Goal: Information Seeking & Learning: Learn about a topic

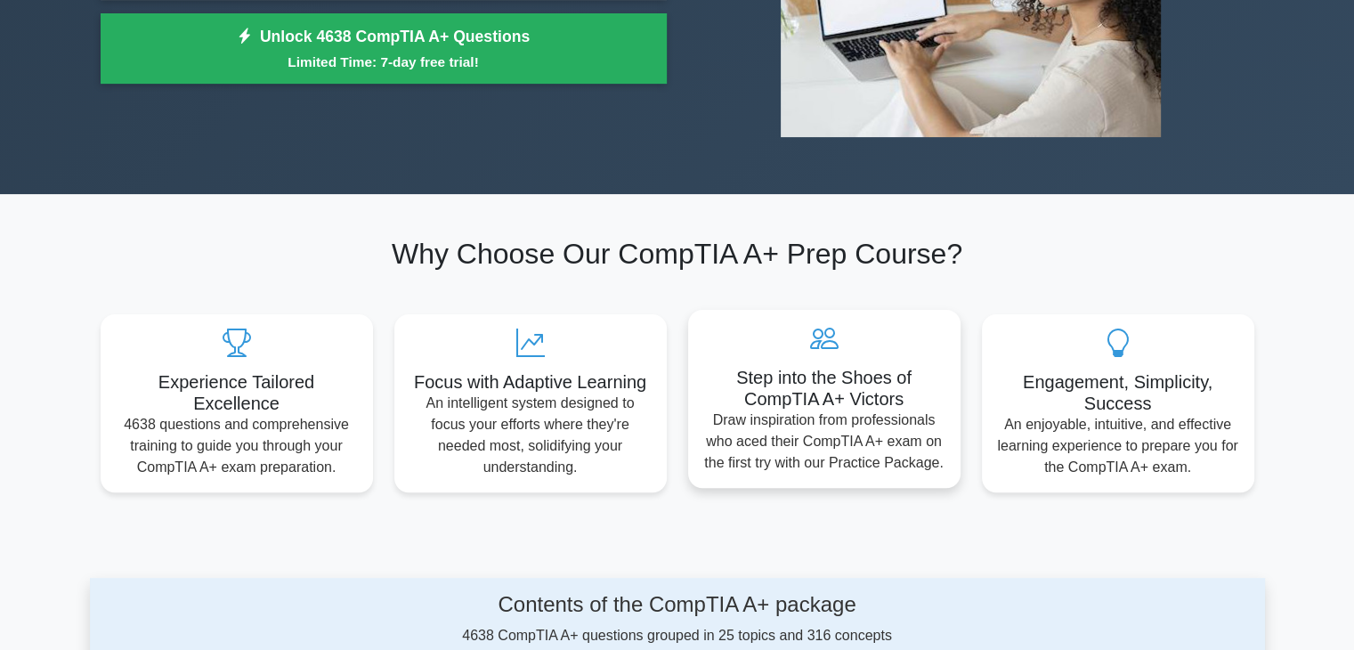
scroll to position [356, 0]
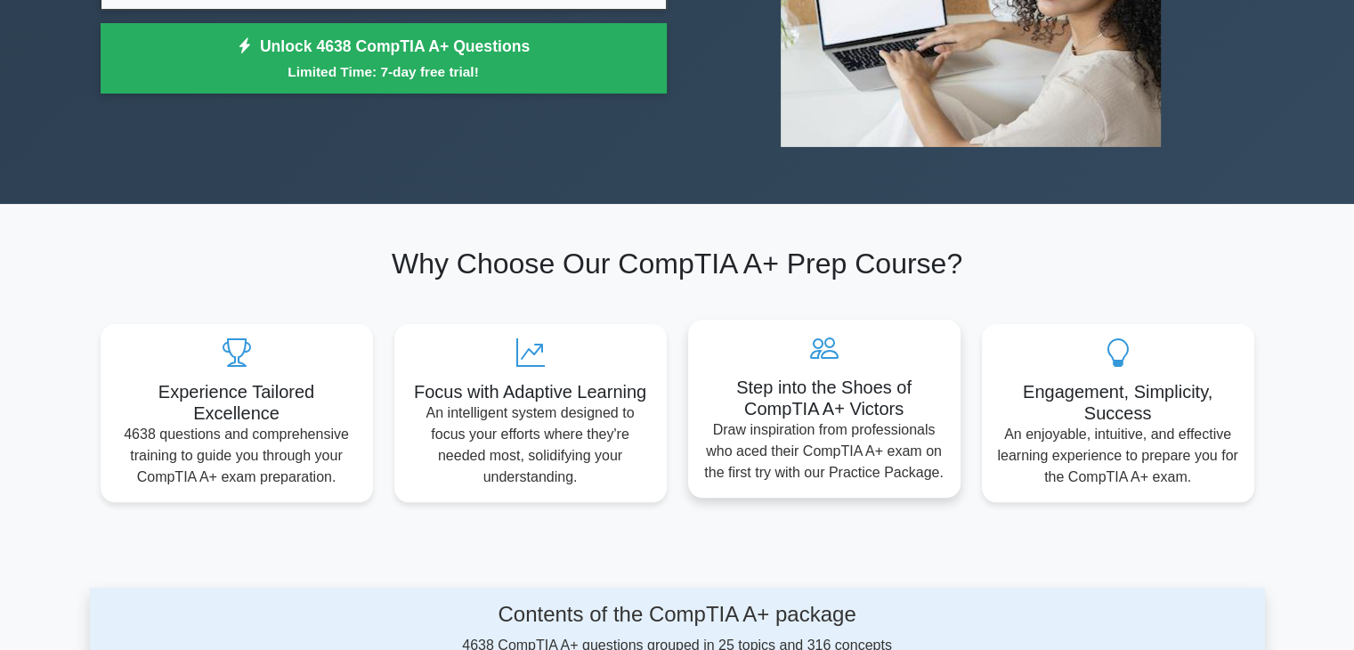
click at [861, 368] on div "Step into the Shoes of CompTIA A+ Victors Draw inspiration from professionals w…" at bounding box center [824, 408] width 272 height 178
click at [821, 400] on h5 "Step into the Shoes of CompTIA A+ Victors" at bounding box center [824, 397] width 244 height 43
click at [820, 345] on icon at bounding box center [824, 348] width 244 height 28
click at [798, 455] on p "Draw inspiration from professionals who aced their CompTIA A+ exam on the first…" at bounding box center [824, 451] width 244 height 64
click at [769, 409] on h5 "Step into the Shoes of CompTIA A+ Victors" at bounding box center [824, 397] width 244 height 43
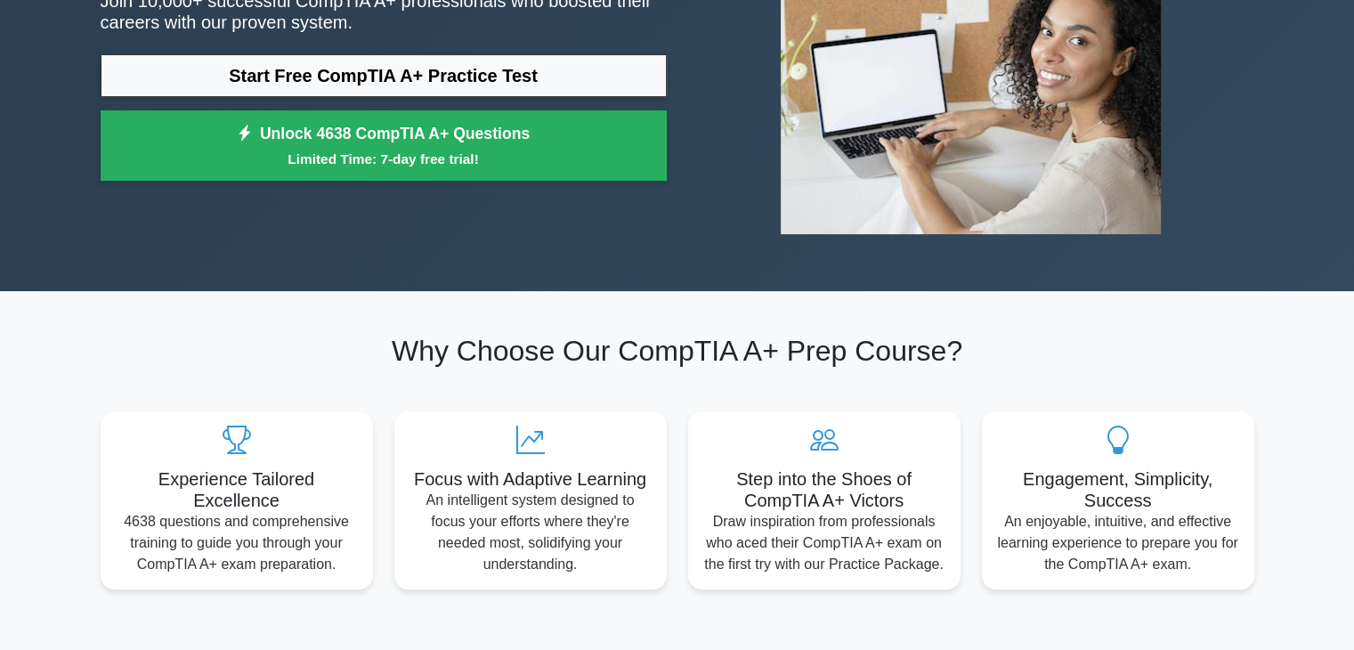
scroll to position [267, 0]
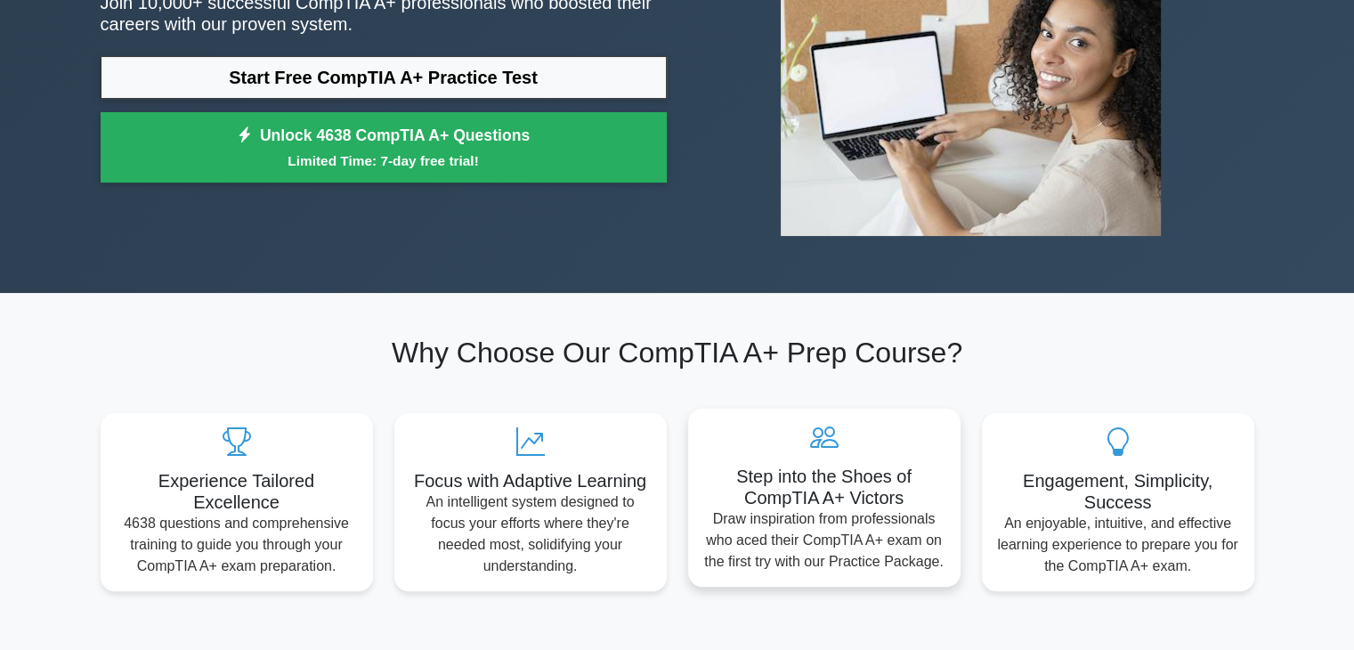
drag, startPoint x: 834, startPoint y: 441, endPoint x: 885, endPoint y: 522, distance: 96.0
click at [885, 522] on p "Draw inspiration from professionals who aced their CompTIA A+ exam on the first…" at bounding box center [824, 540] width 244 height 64
click at [885, 521] on p "Draw inspiration from professionals who aced their CompTIA A+ exam on the first…" at bounding box center [824, 540] width 244 height 64
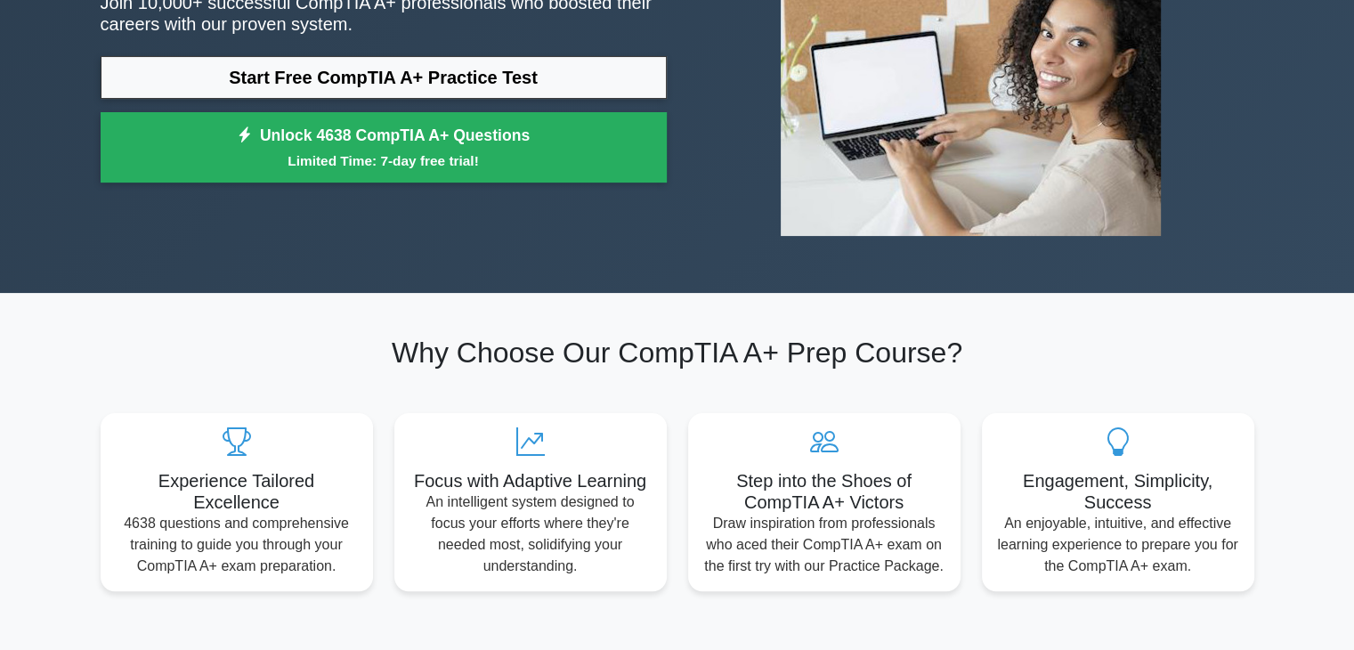
click at [1070, 360] on h2 "Why Choose Our CompTIA A+ Prep Course?" at bounding box center [677, 352] width 1153 height 34
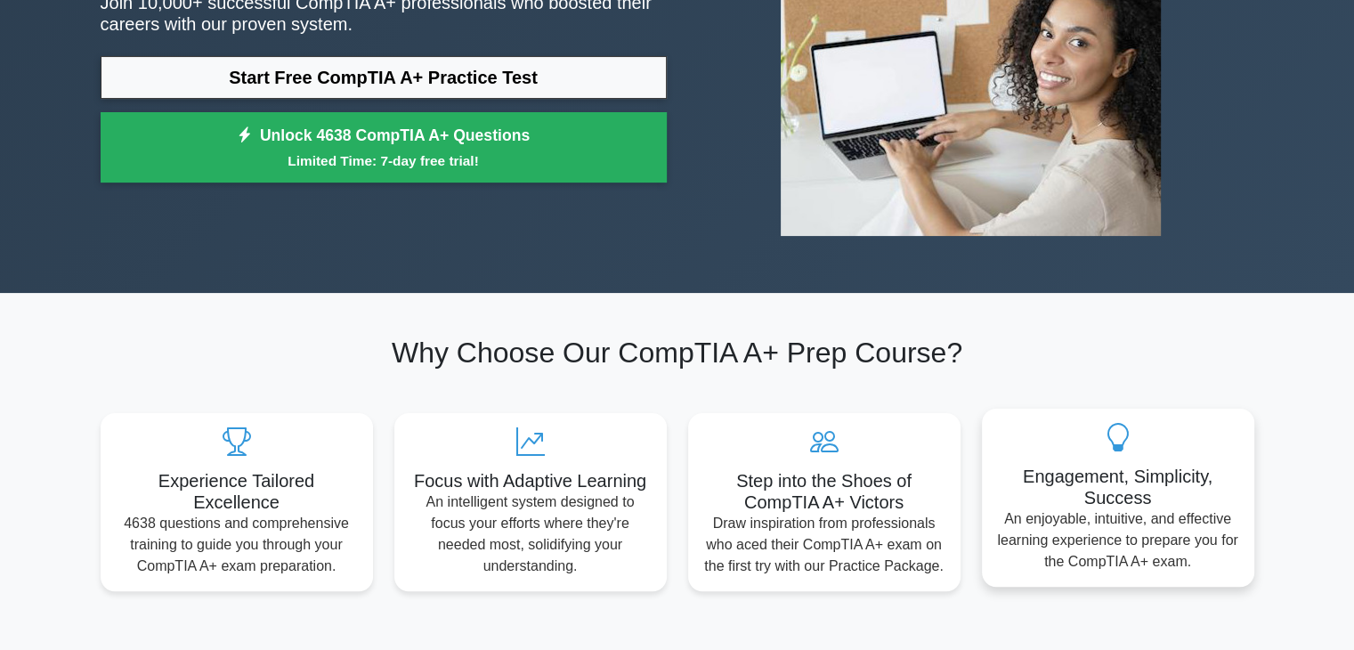
click at [1098, 455] on div "Engagement, Simplicity, Success An enjoyable, intuitive, and effective learning…" at bounding box center [1118, 497] width 272 height 178
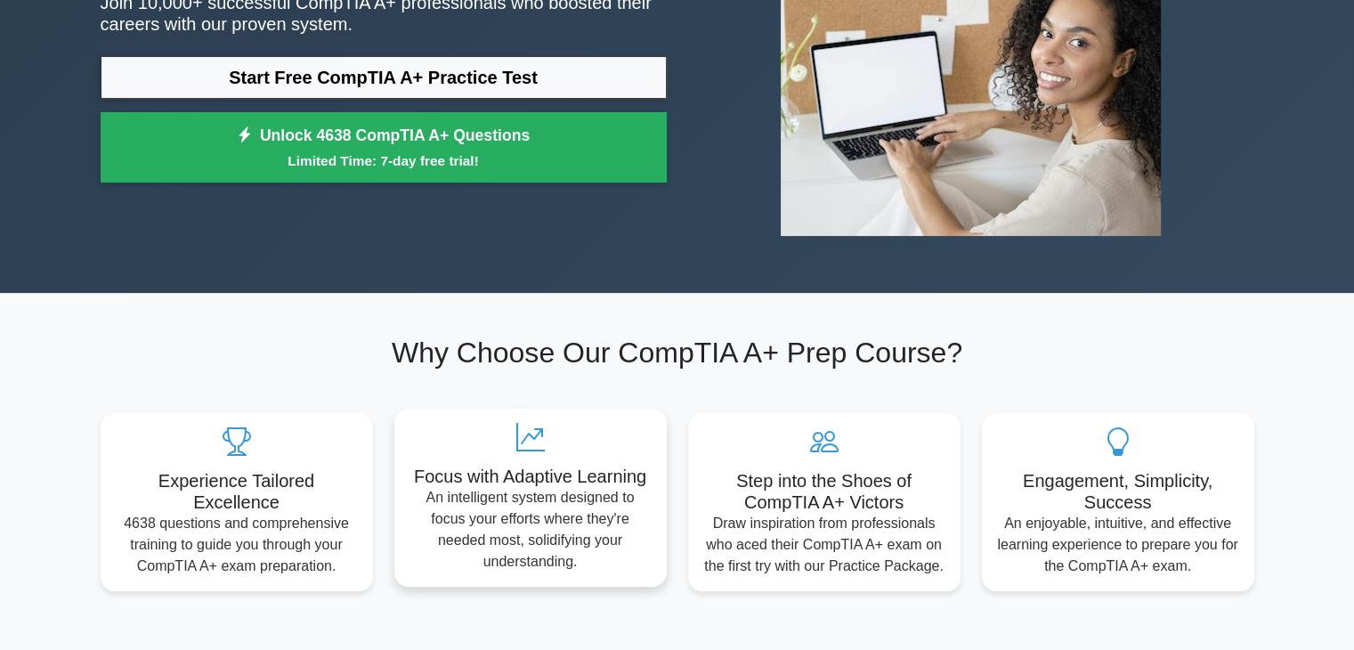
drag, startPoint x: 476, startPoint y: 447, endPoint x: 399, endPoint y: 460, distance: 78.6
click at [477, 447] on icon at bounding box center [530, 437] width 244 height 28
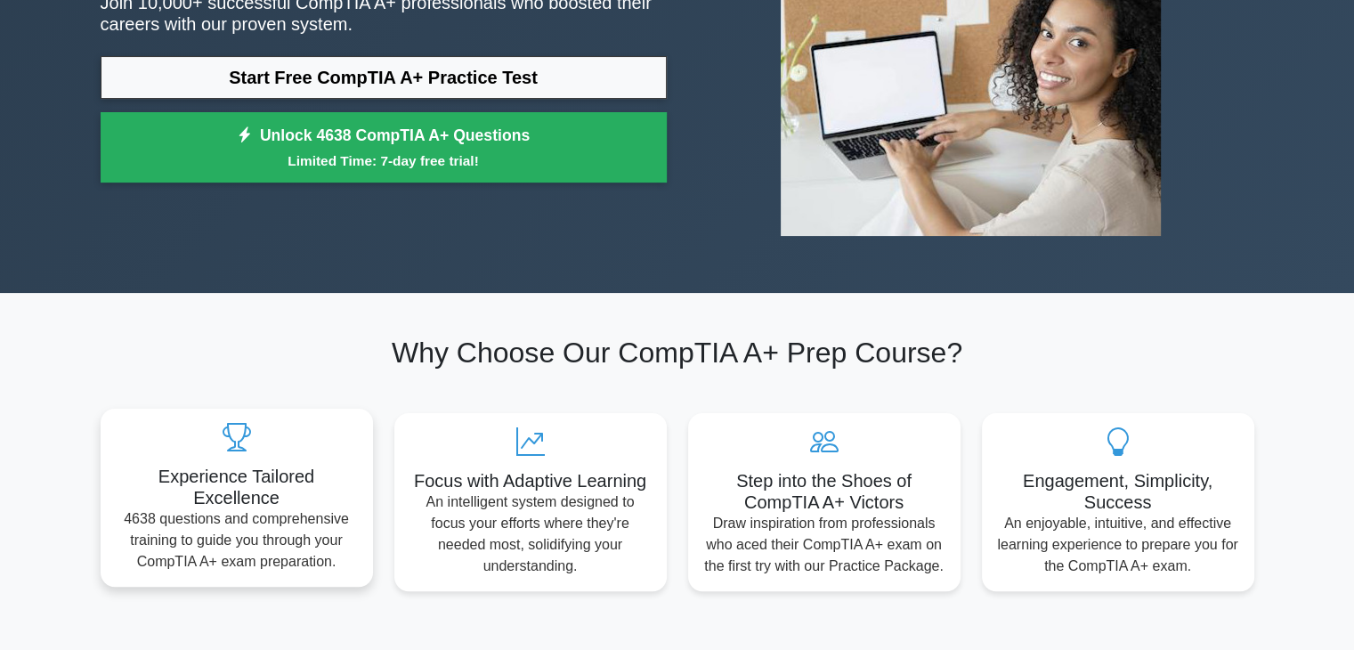
click at [319, 462] on div "Experience Tailored Excellence 4638 questions and comprehensive training to gui…" at bounding box center [237, 497] width 272 height 178
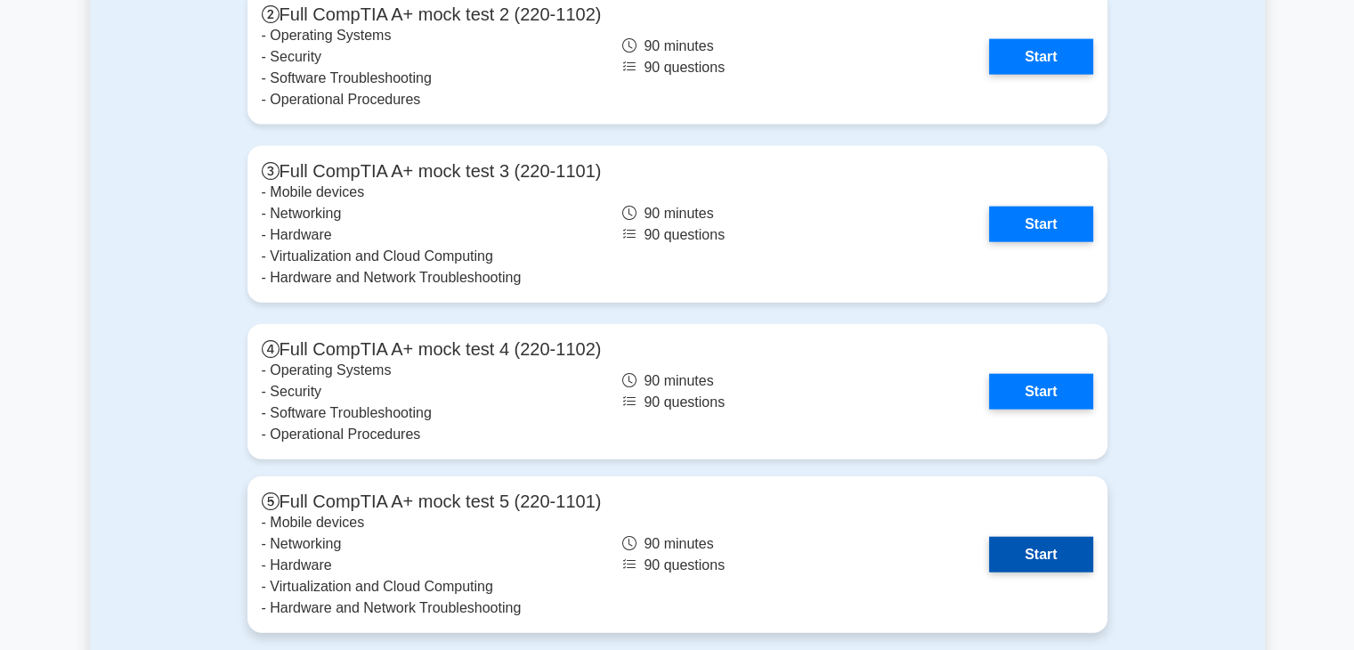
scroll to position [3915, 0]
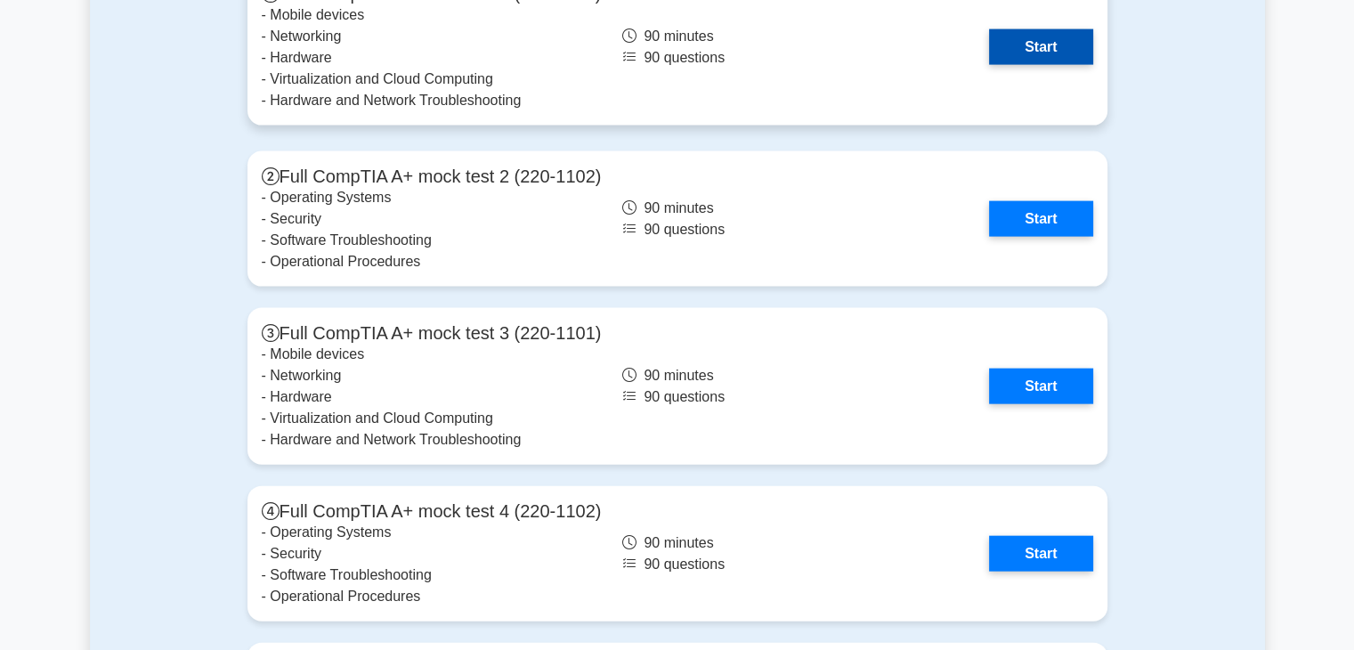
click at [989, 65] on link "Start" at bounding box center [1040, 47] width 103 height 36
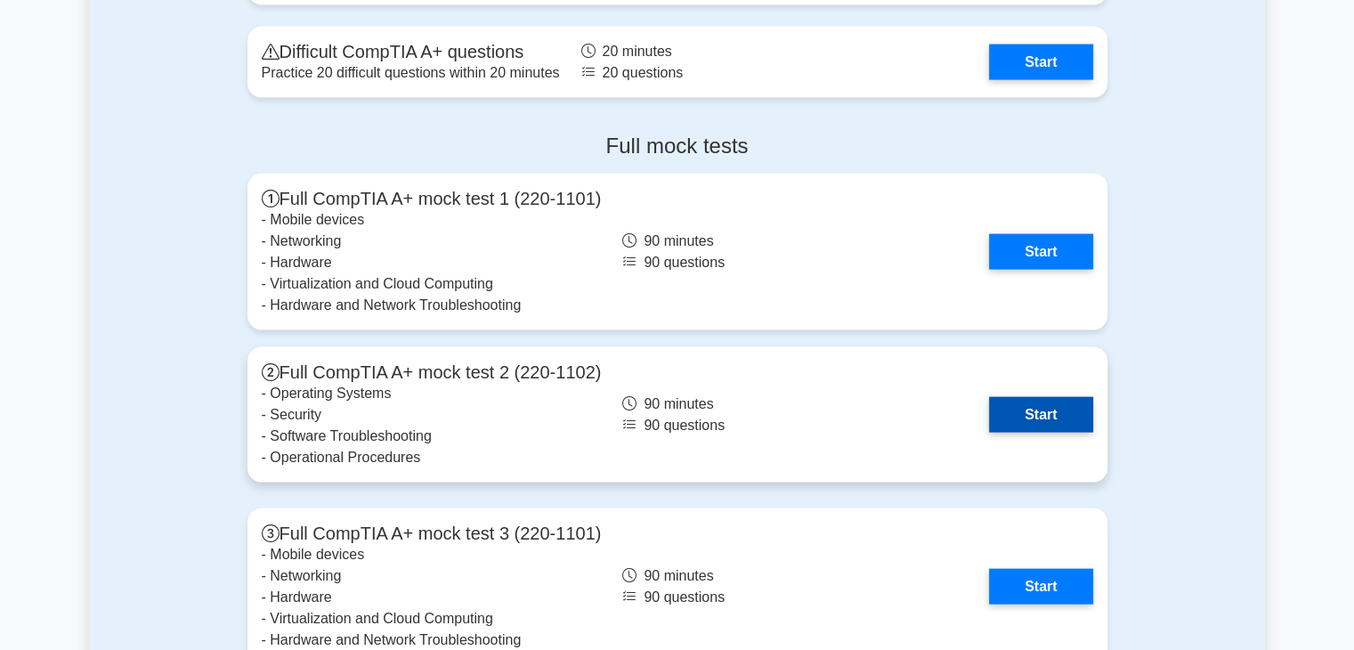
scroll to position [3649, 0]
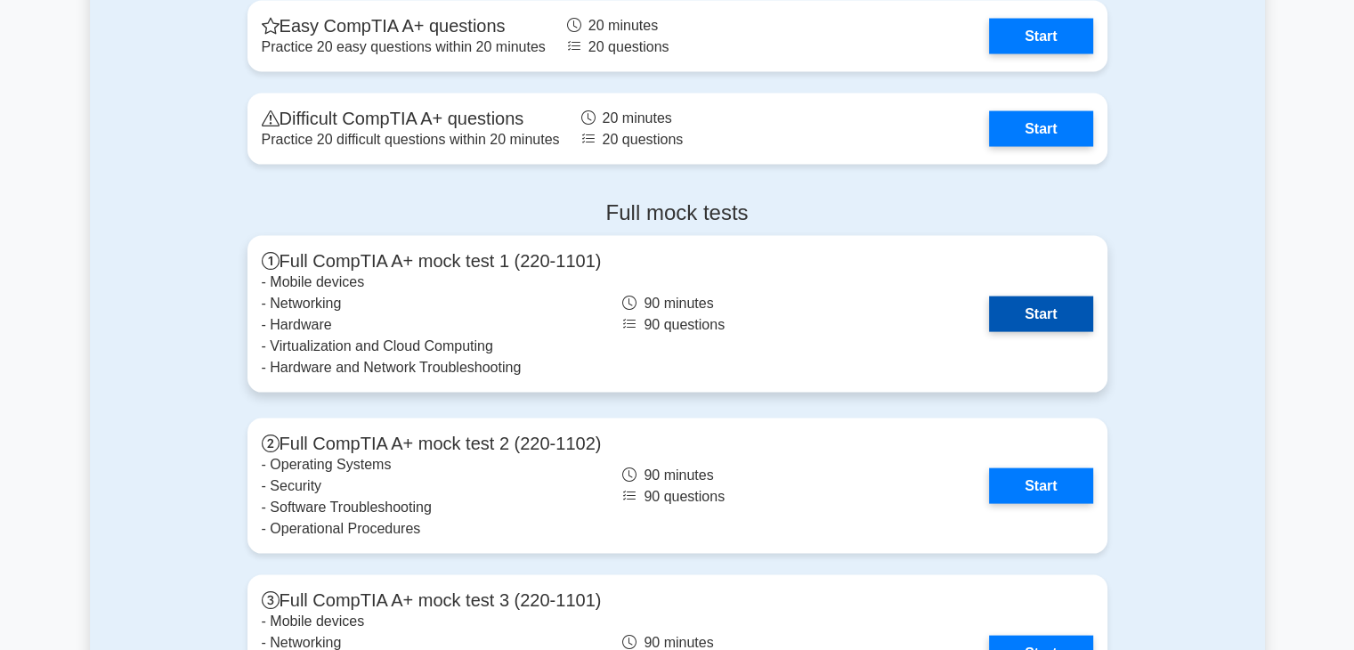
click at [989, 296] on link "Start" at bounding box center [1040, 314] width 103 height 36
click at [989, 320] on link "Start" at bounding box center [1040, 314] width 103 height 36
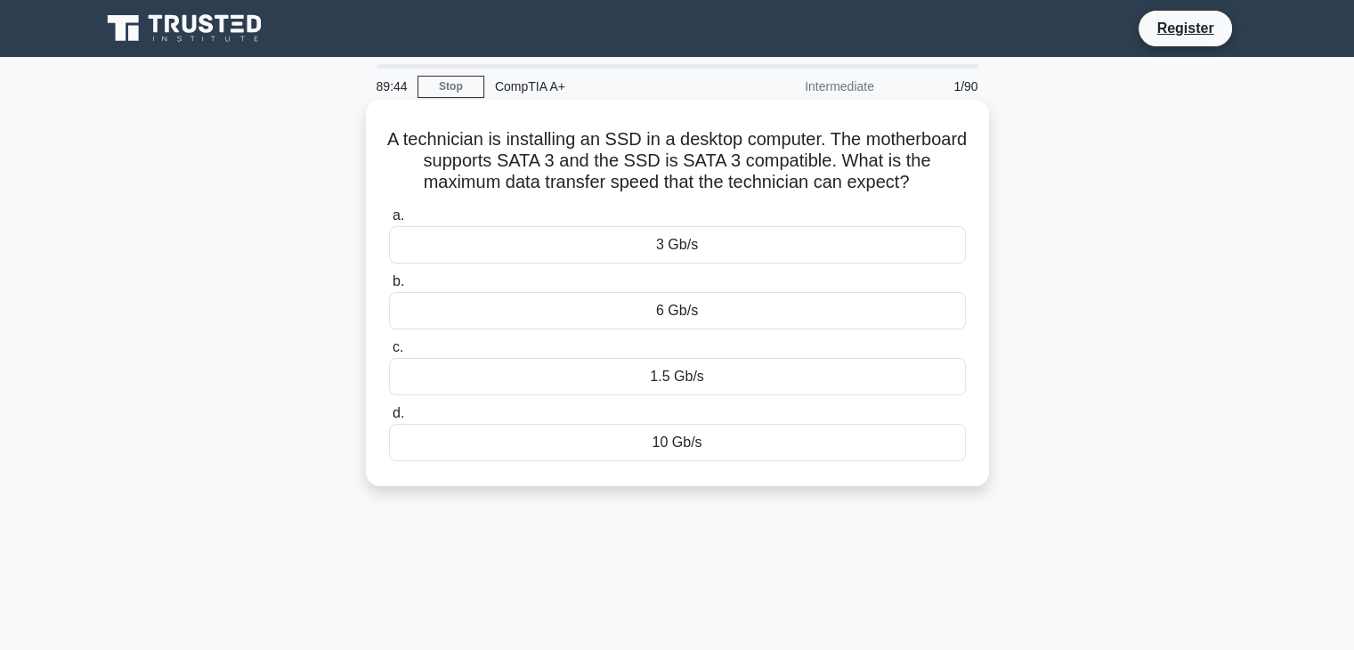
click at [596, 237] on div "3 Gb/s" at bounding box center [677, 244] width 577 height 37
click at [389, 222] on input "a. 3 Gb/s" at bounding box center [389, 216] width 0 height 12
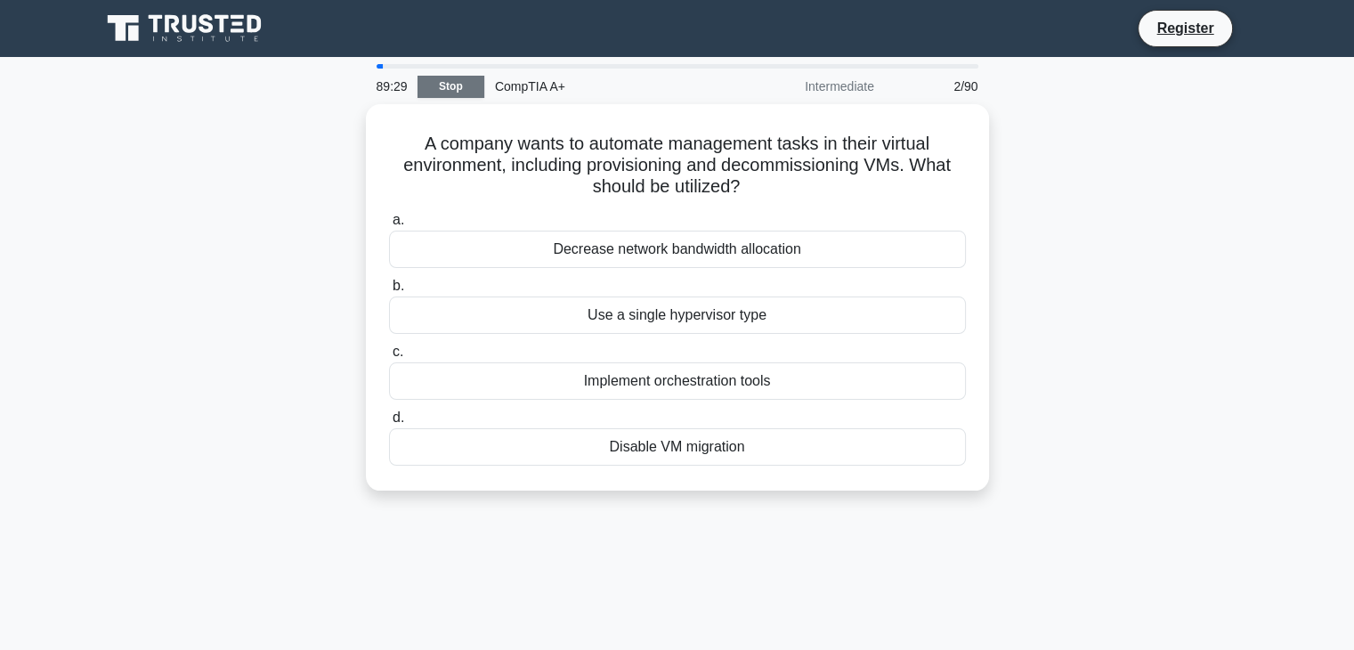
click at [462, 90] on link "Stop" at bounding box center [450, 87] width 67 height 22
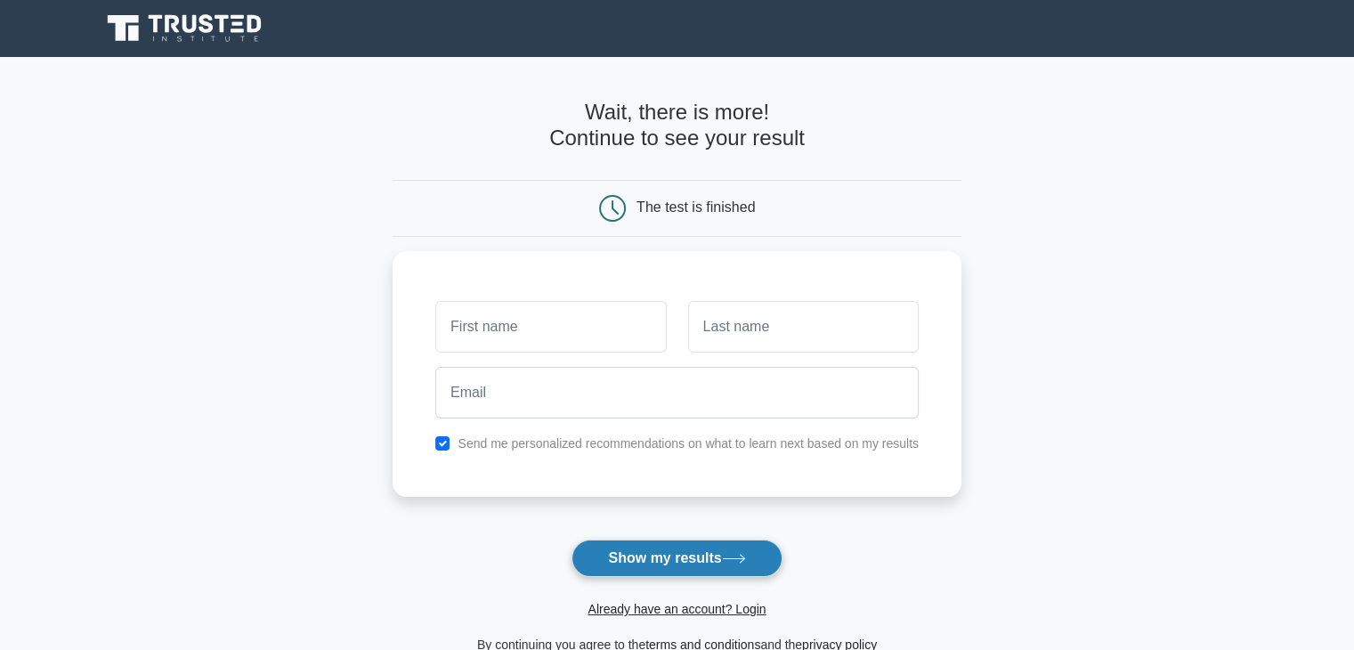
click at [718, 570] on button "Show my results" at bounding box center [676, 557] width 210 height 37
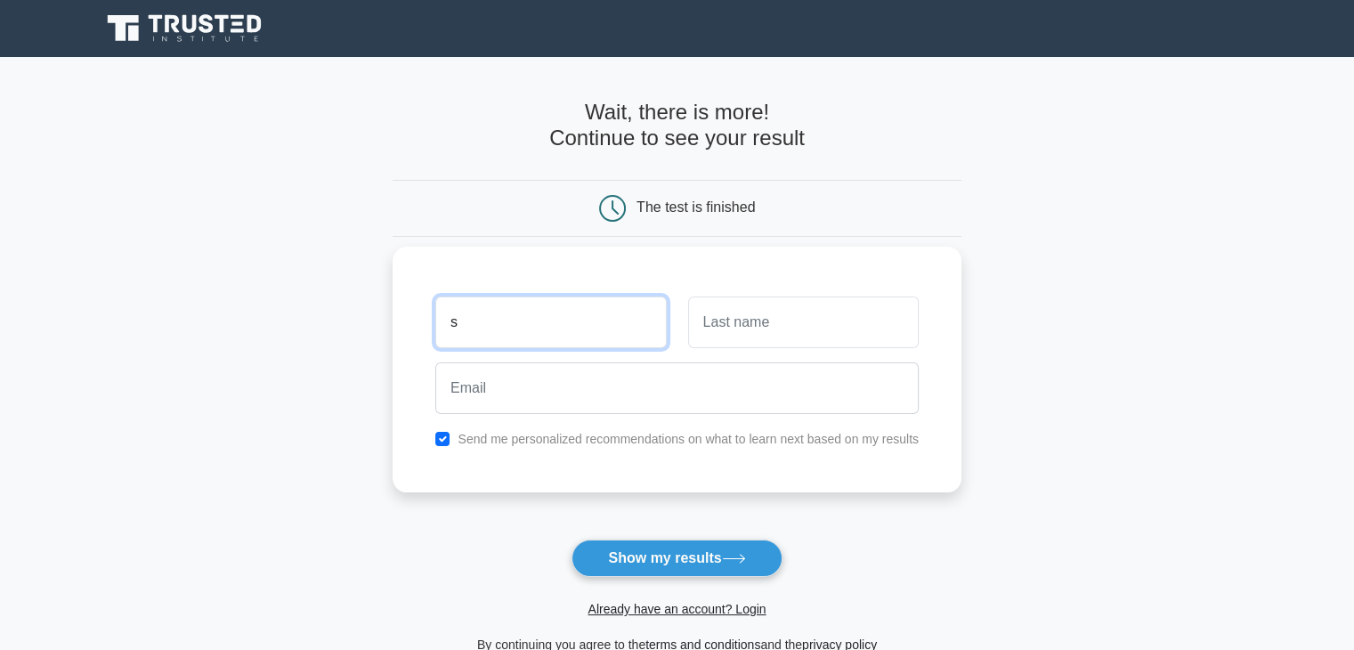
type input "s"
click at [738, 325] on input "text" at bounding box center [803, 322] width 230 height 52
type input "s"
type input "asd"
click at [687, 428] on div "Send me personalized recommendations on what to learn next based on my results" at bounding box center [676, 438] width 505 height 21
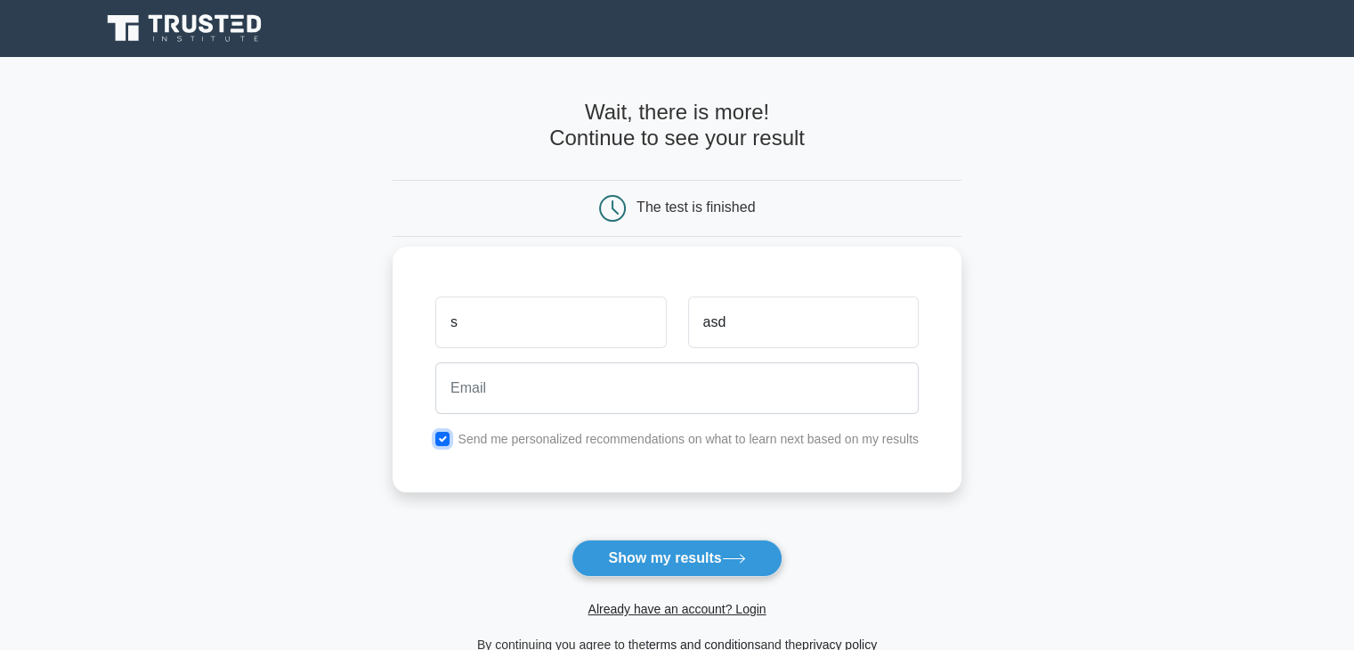
click at [445, 439] on input "checkbox" at bounding box center [442, 439] width 14 height 14
checkbox input "false"
click at [662, 558] on button "Show my results" at bounding box center [676, 557] width 210 height 37
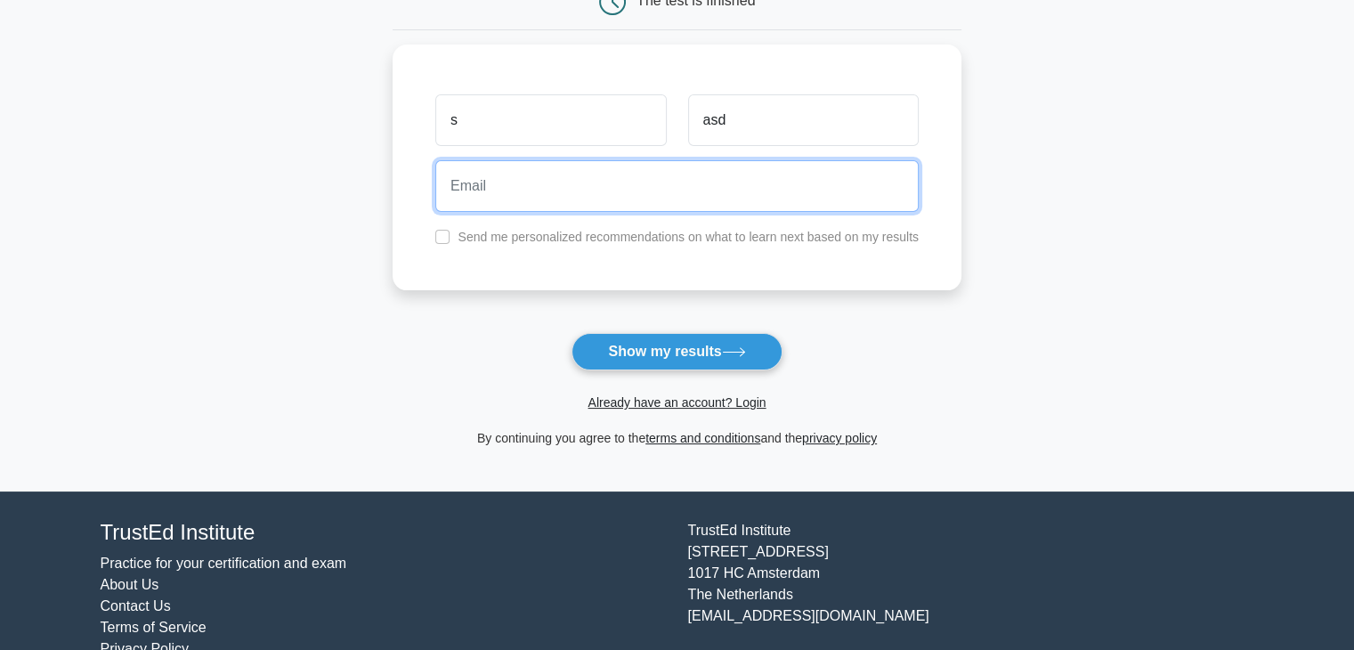
scroll to position [244, 0]
